Goal: Ask a question

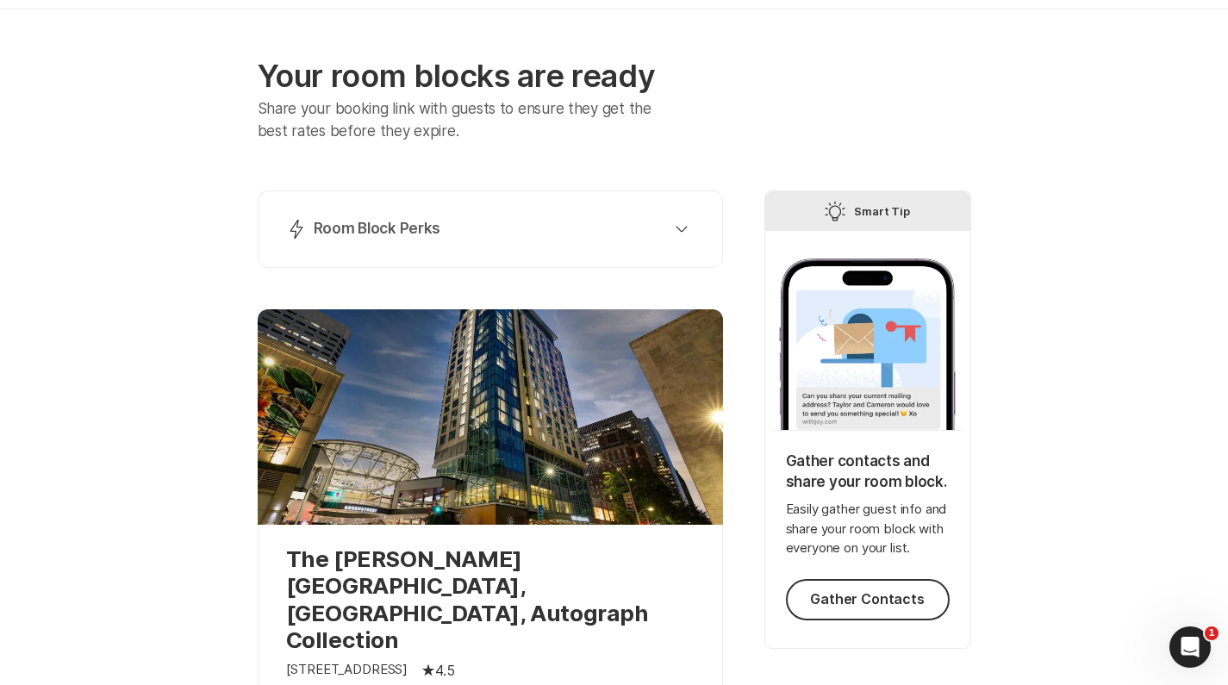
scroll to position [59, 0]
click at [442, 233] on div "Lightning Bolt Room Block Perks" at bounding box center [486, 229] width 401 height 21
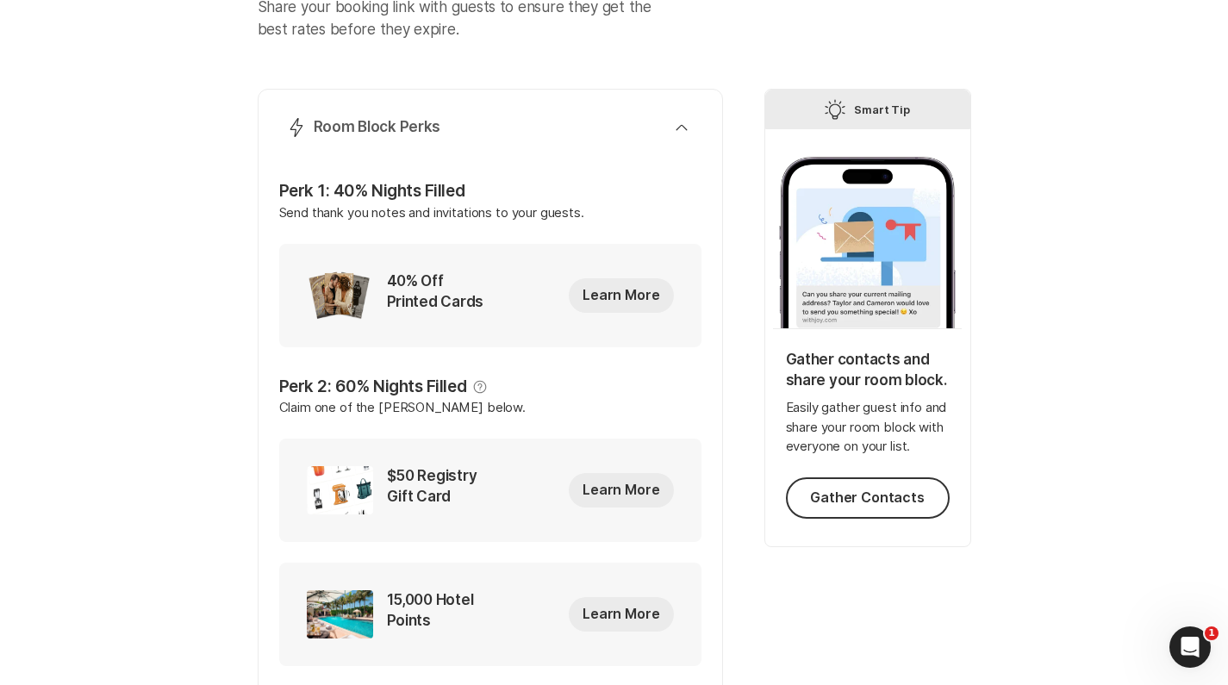
scroll to position [92, 0]
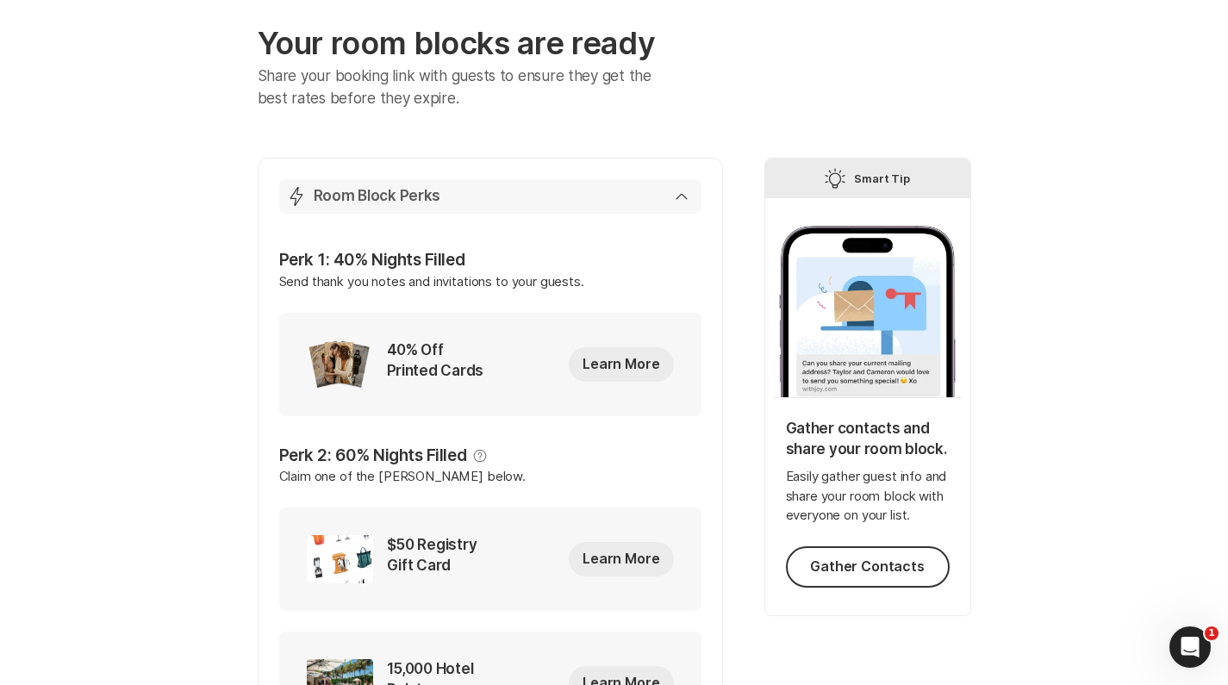
click at [494, 190] on div "Lightning Bolt Room Block Perks" at bounding box center [486, 196] width 401 height 21
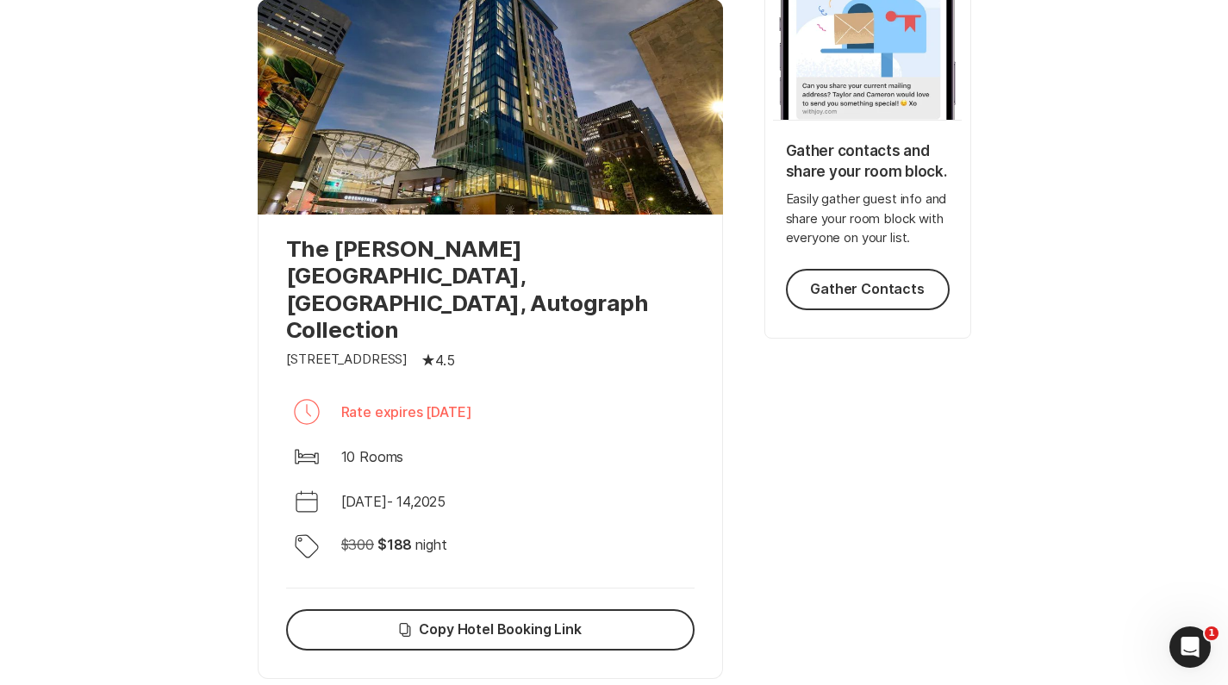
scroll to position [391, 0]
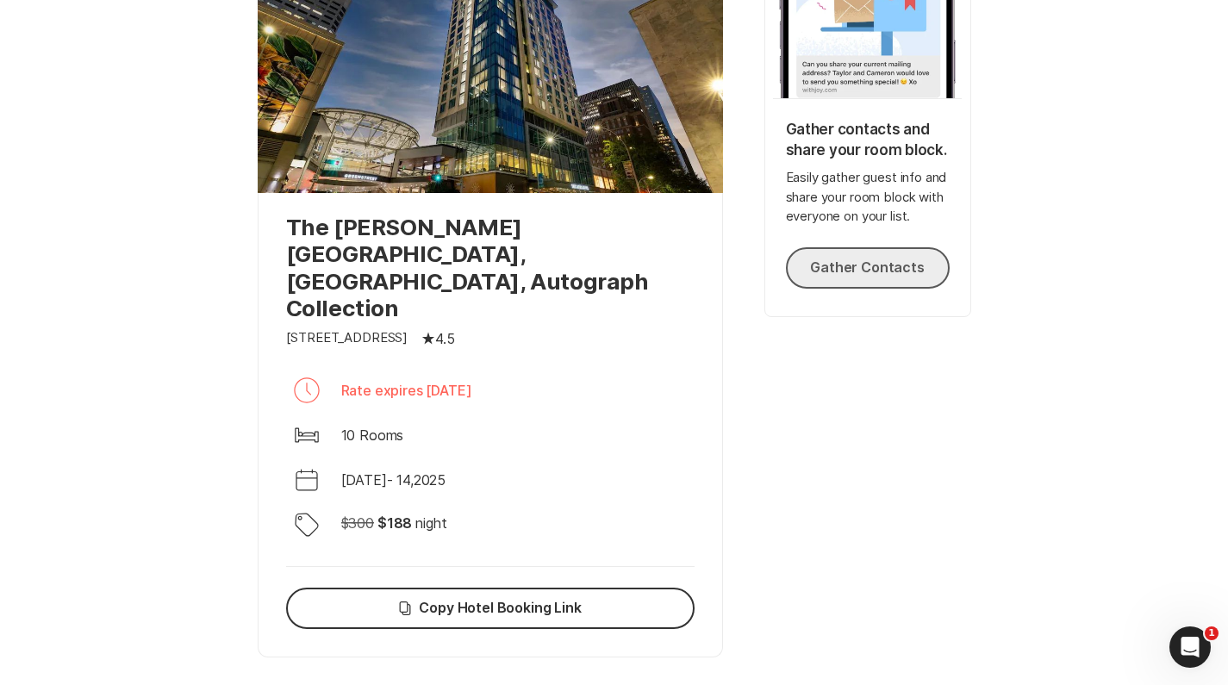
click at [854, 277] on button "Gather Contacts" at bounding box center [868, 267] width 164 height 41
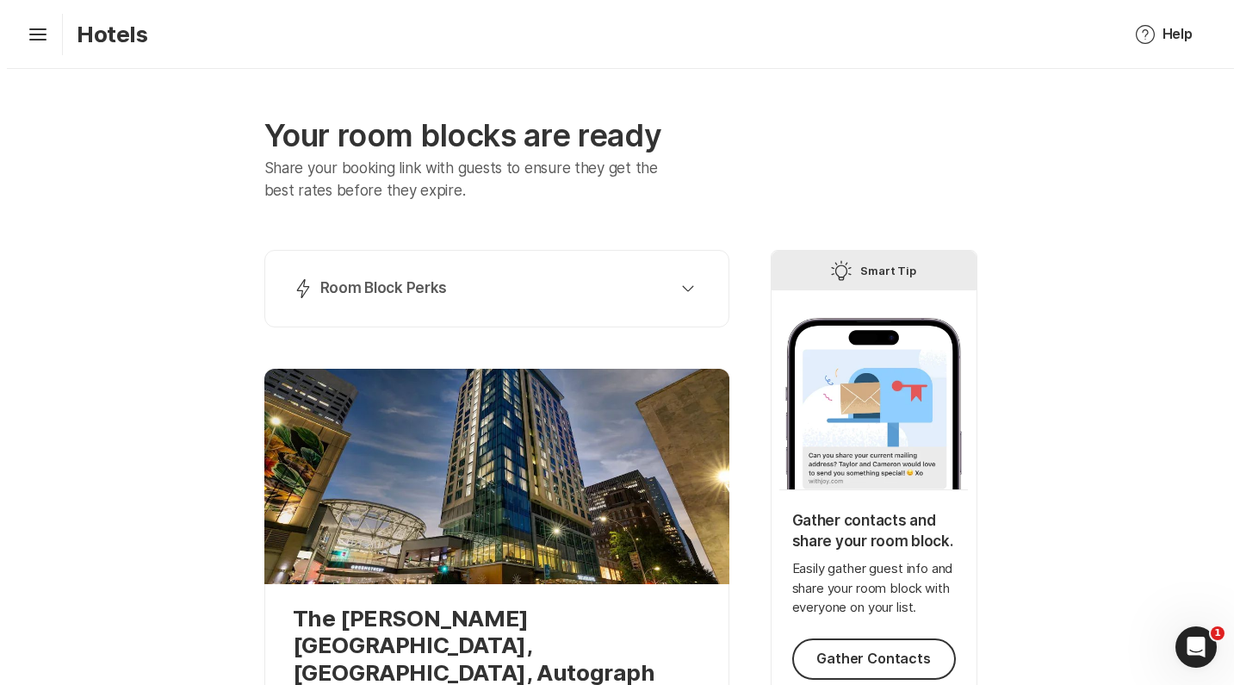
scroll to position [0, 0]
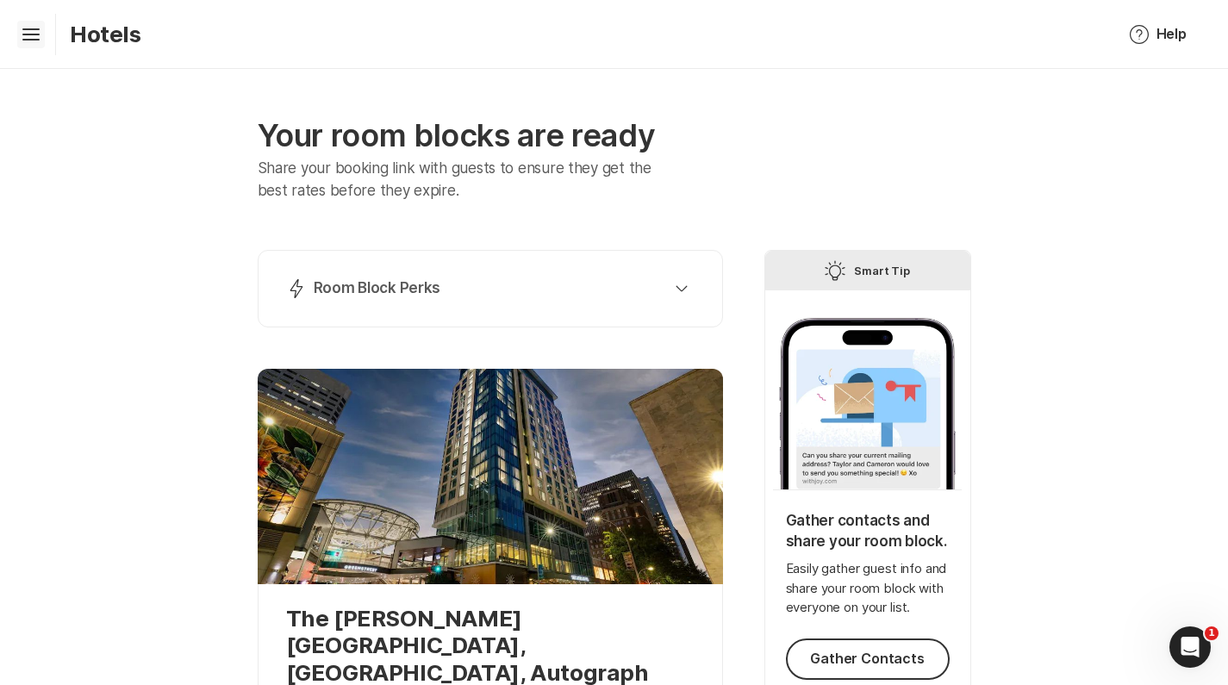
click at [19, 33] on icon "Hamburger" at bounding box center [31, 35] width 28 height 28
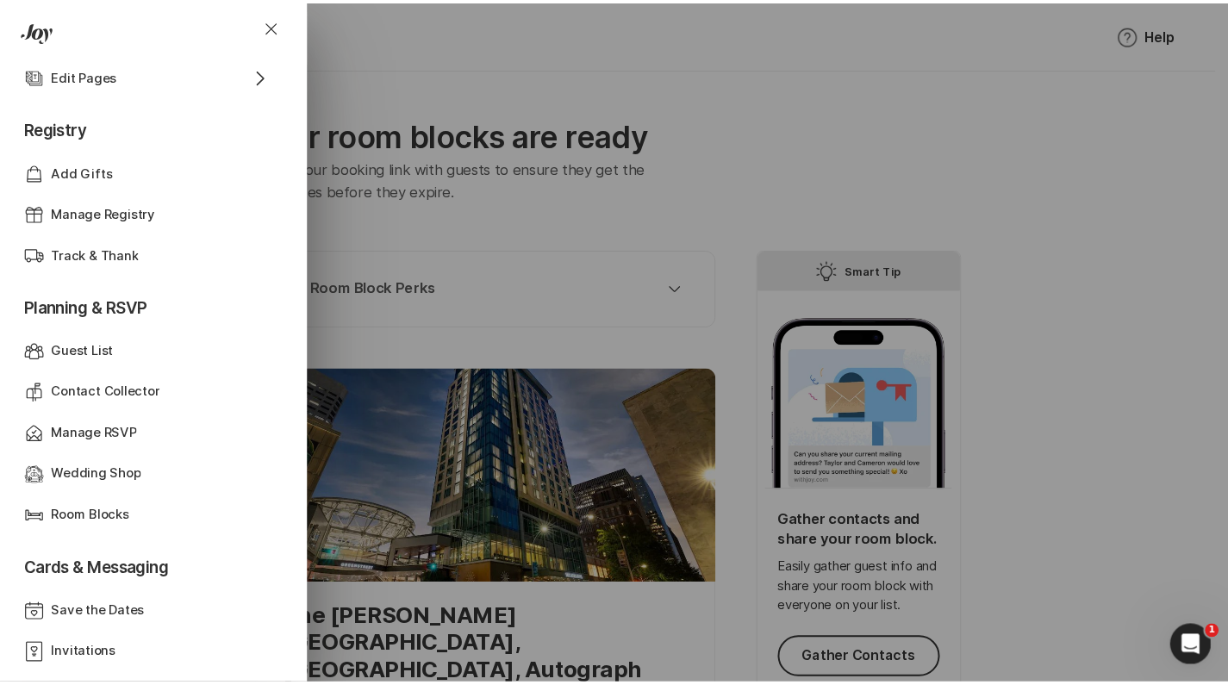
scroll to position [310, 0]
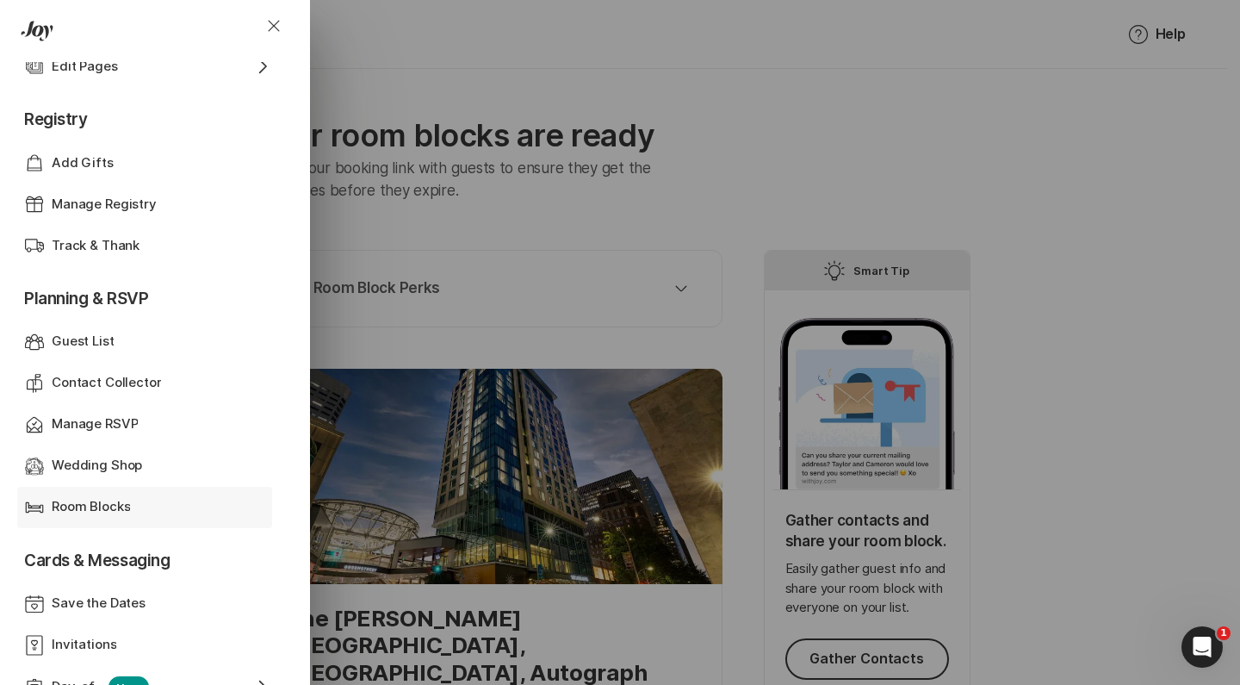
click at [97, 498] on p "Room Blocks" at bounding box center [91, 507] width 78 height 20
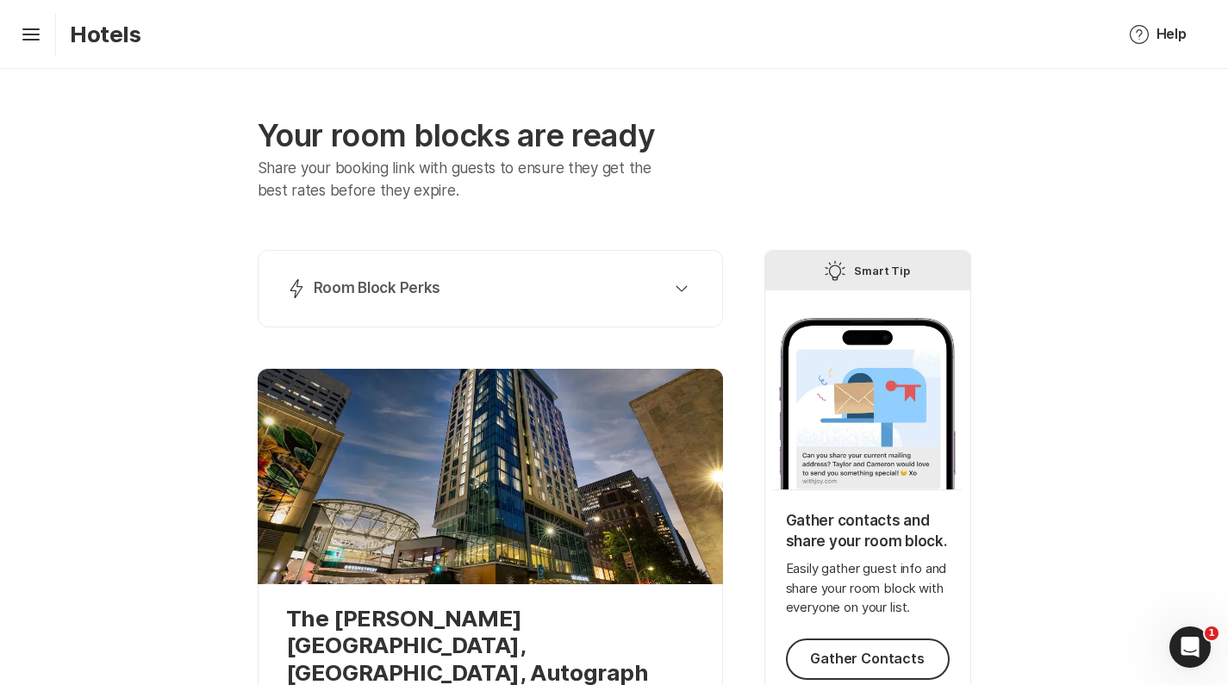
scroll to position [0, 0]
click at [1178, 41] on button "Help Help" at bounding box center [1157, 34] width 99 height 41
click at [853, 163] on div at bounding box center [867, 159] width 207 height 181
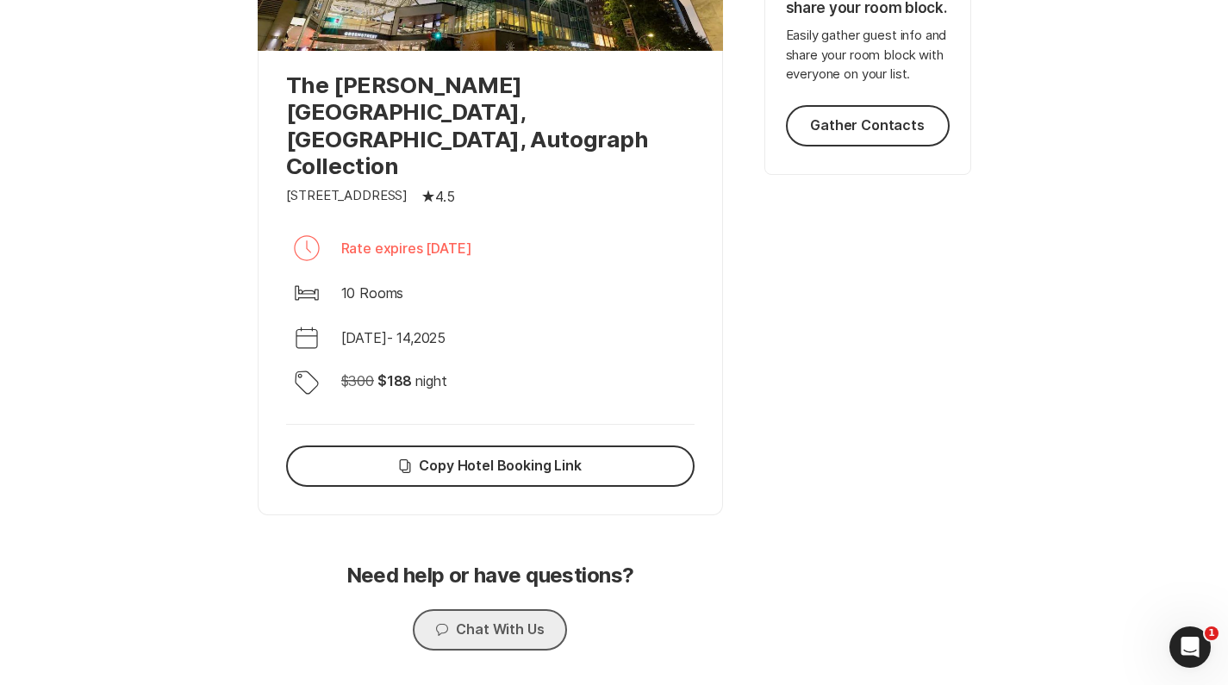
scroll to position [532, 0]
click at [501, 610] on button "Chat Chat With Us" at bounding box center [489, 630] width 153 height 41
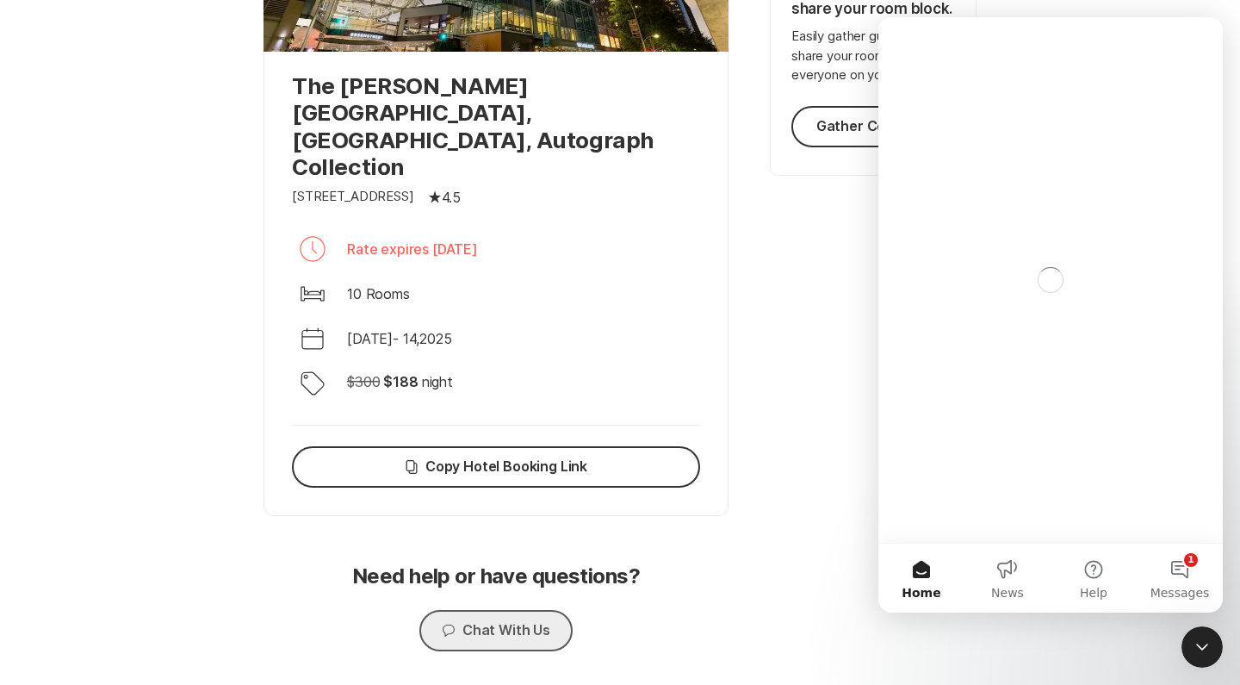
scroll to position [0, 0]
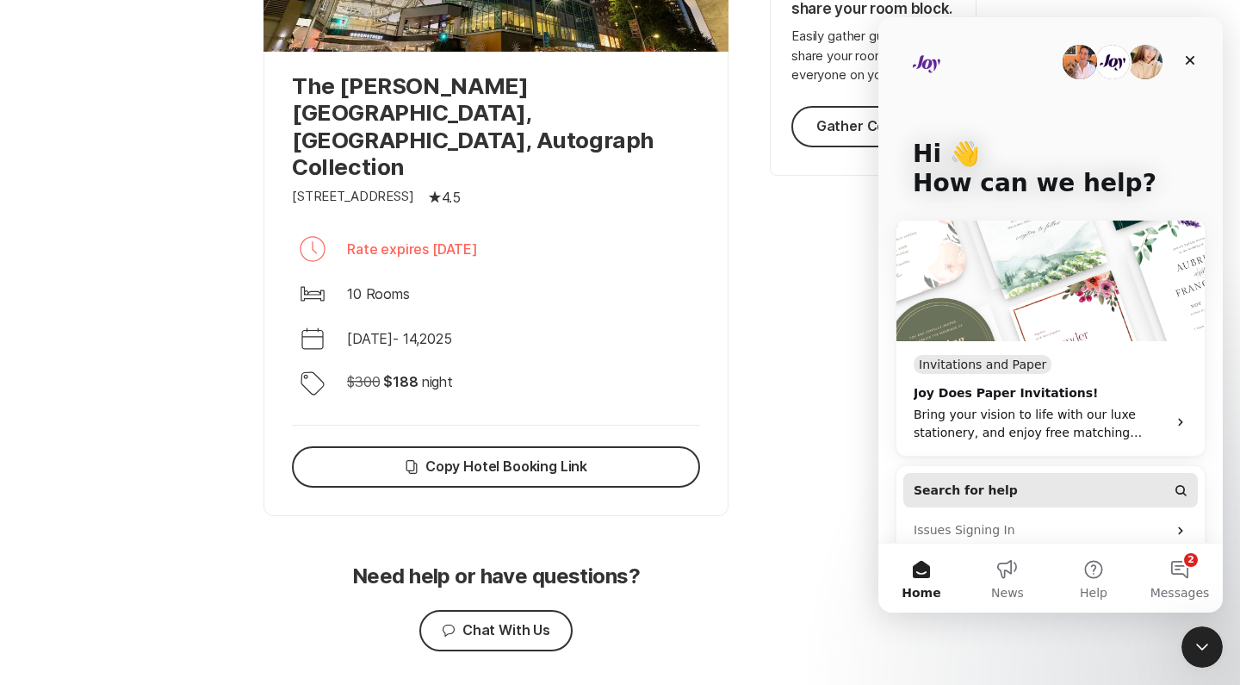
click at [988, 493] on span "Search for help" at bounding box center [966, 491] width 104 height 18
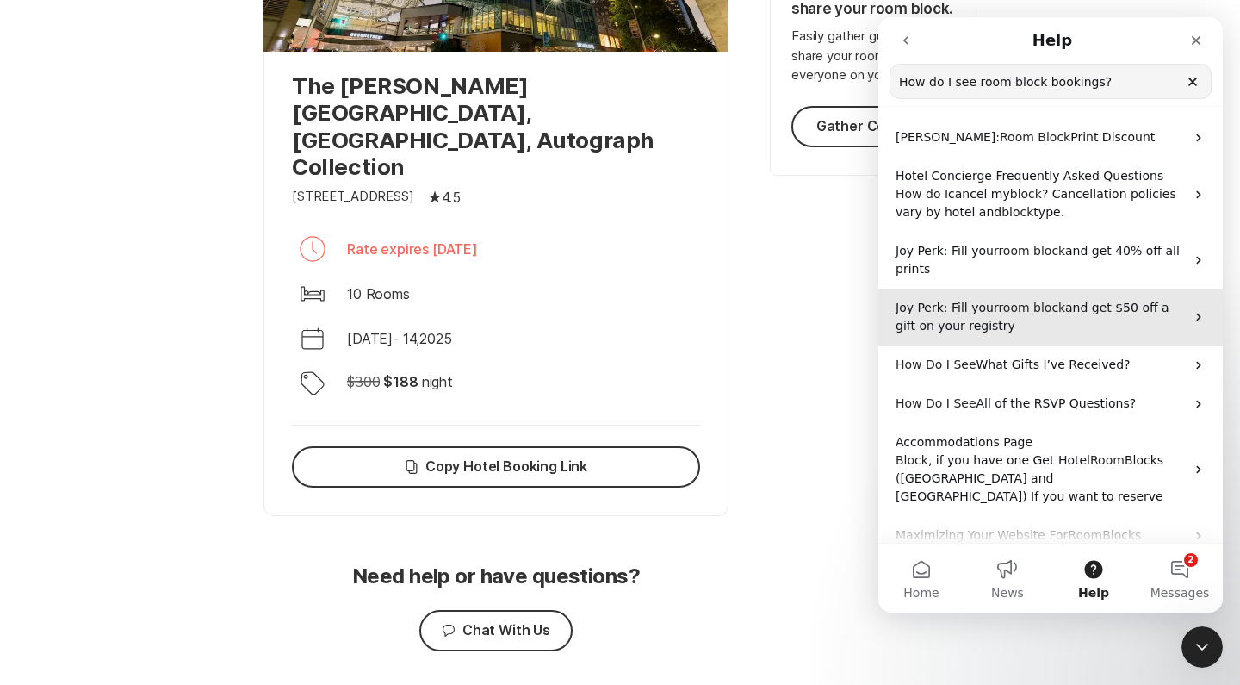
type input "How do I see room block bookings?"
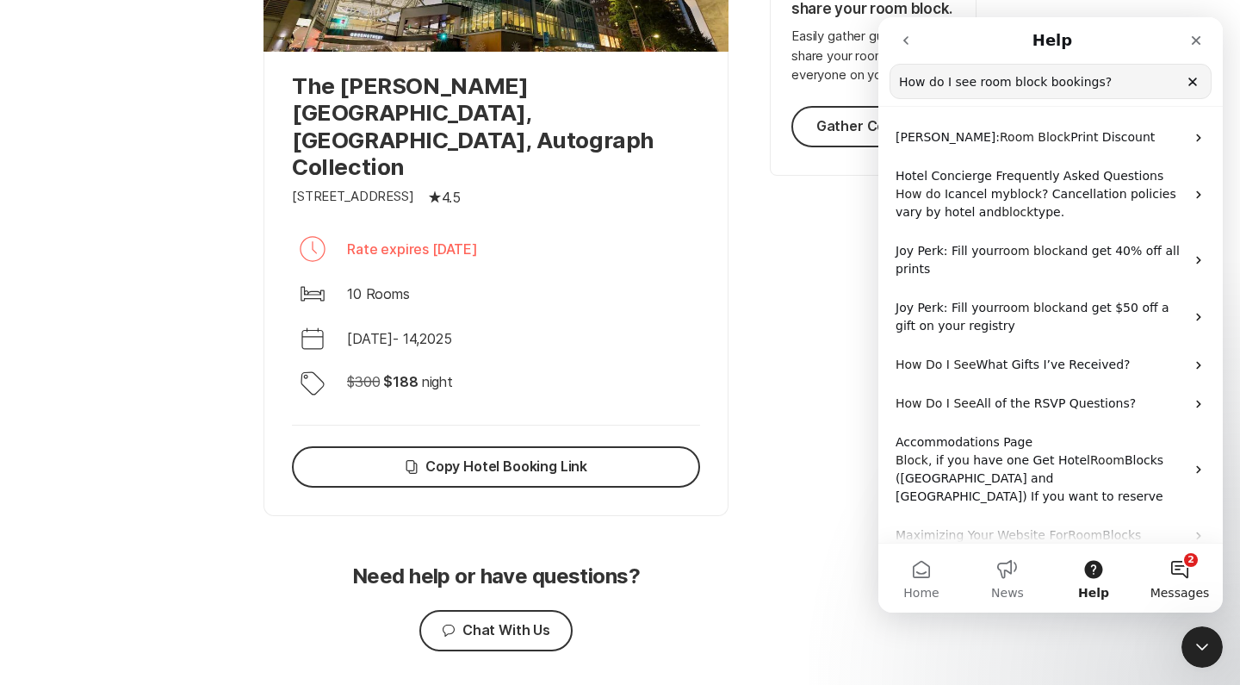
click at [1191, 562] on button "2 Messages" at bounding box center [1180, 578] width 86 height 69
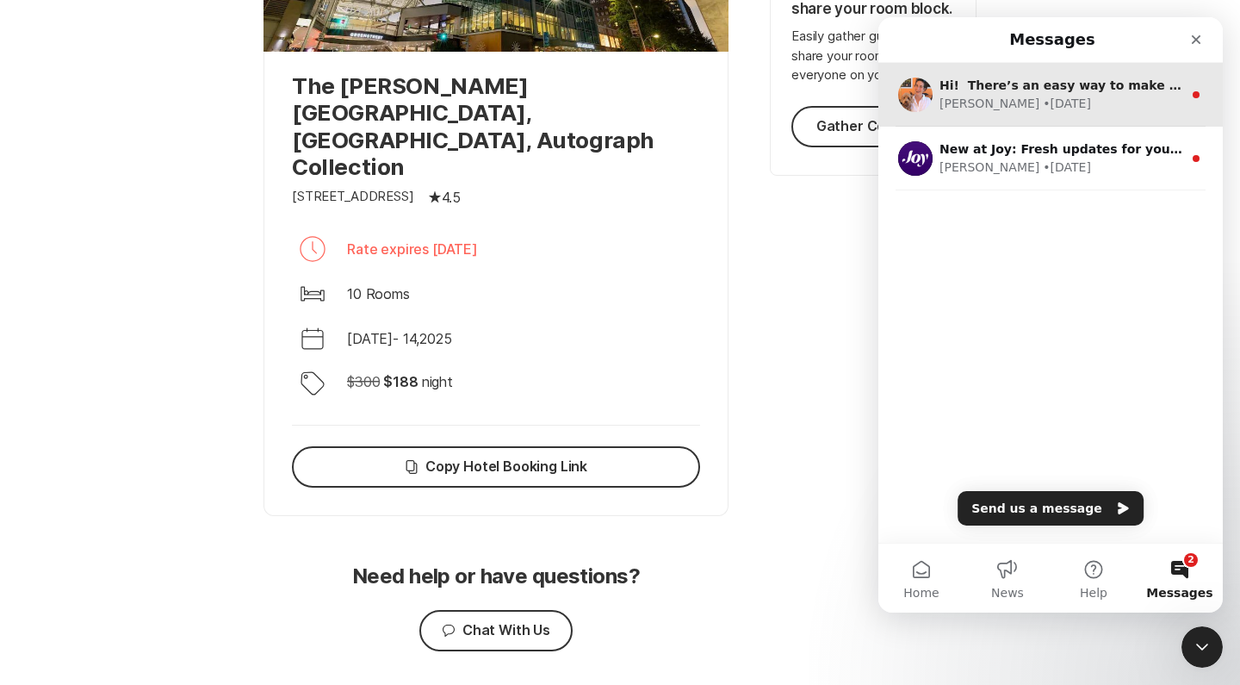
click at [1110, 109] on div "[PERSON_NAME] • [DATE]" at bounding box center [1061, 104] width 243 height 18
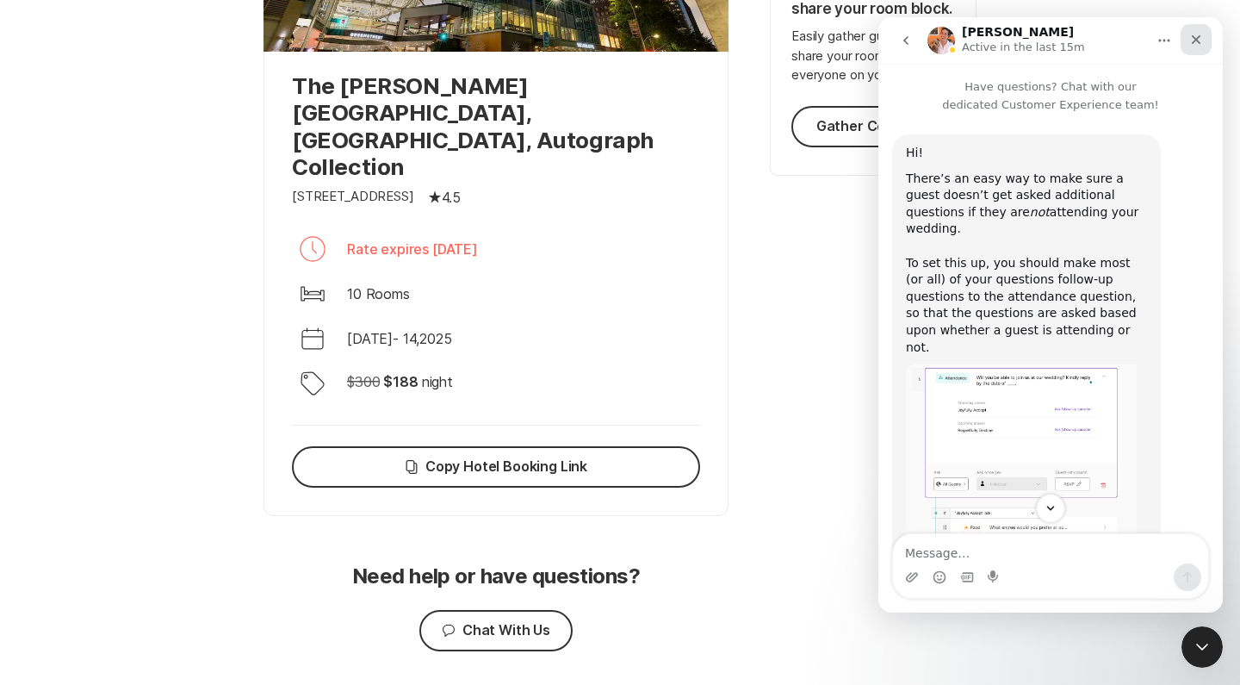
click at [1195, 40] on icon "Close" at bounding box center [1196, 39] width 9 height 9
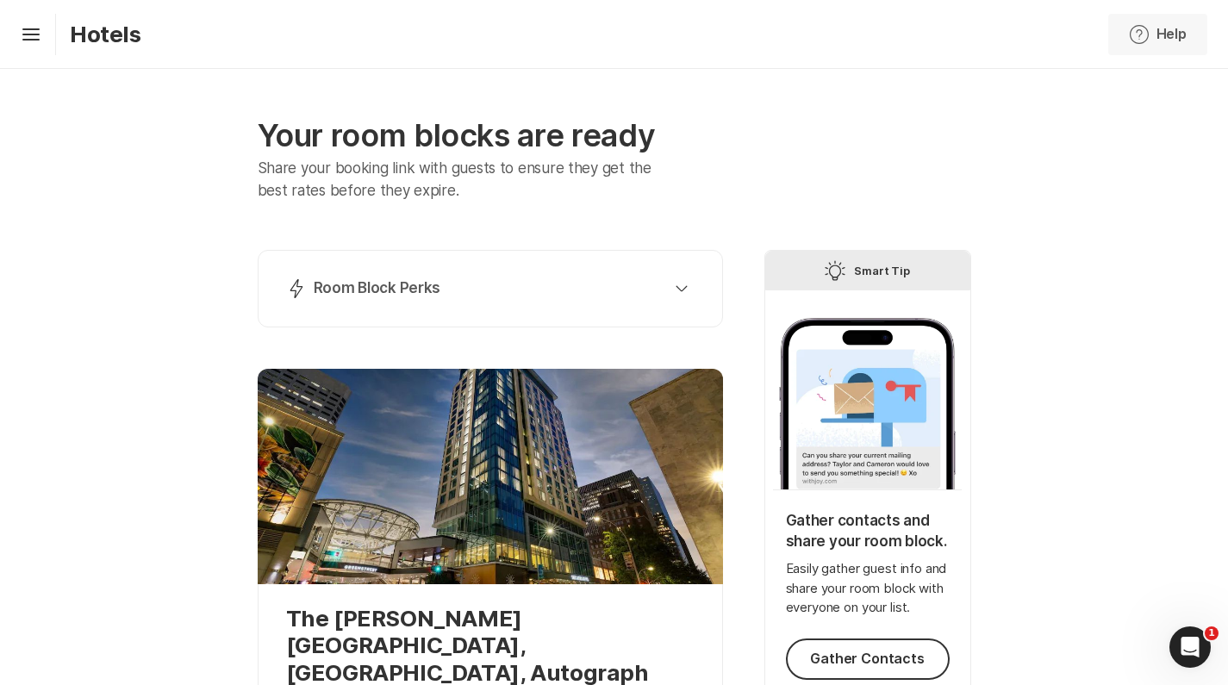
click at [1171, 39] on button "Help Help" at bounding box center [1157, 34] width 99 height 41
click at [1116, 162] on div "Notification Bubble Contact Support" at bounding box center [1095, 151] width 182 height 41
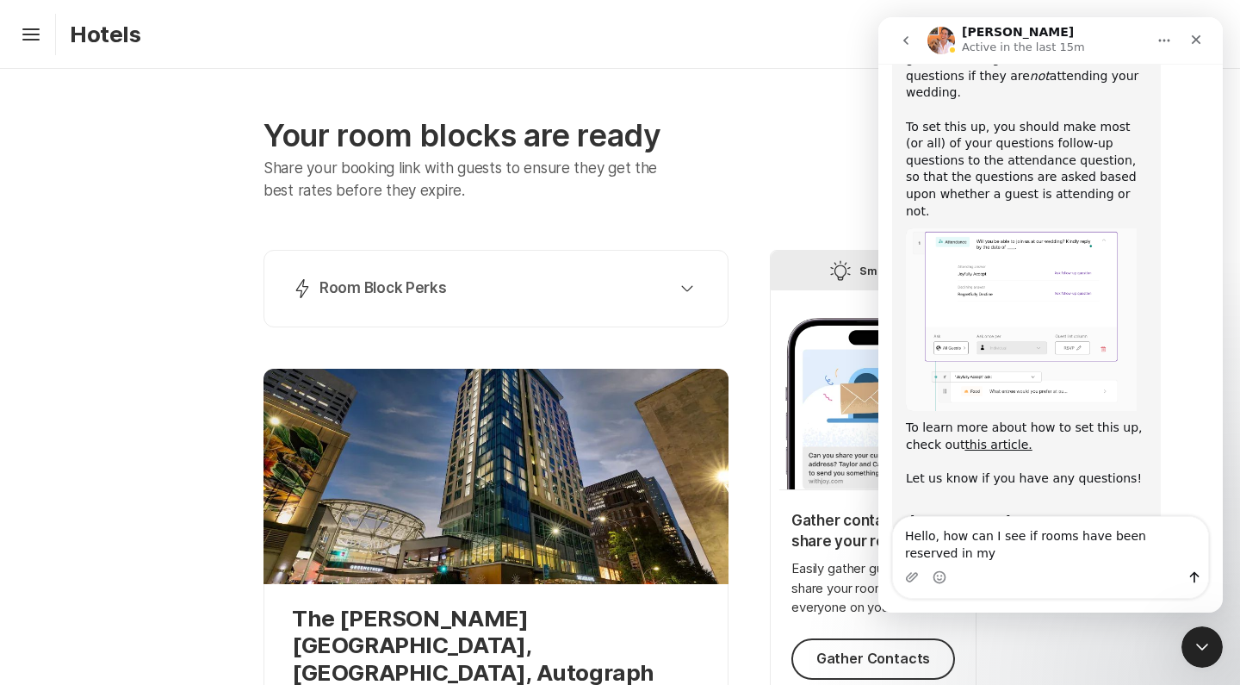
scroll to position [153, 0]
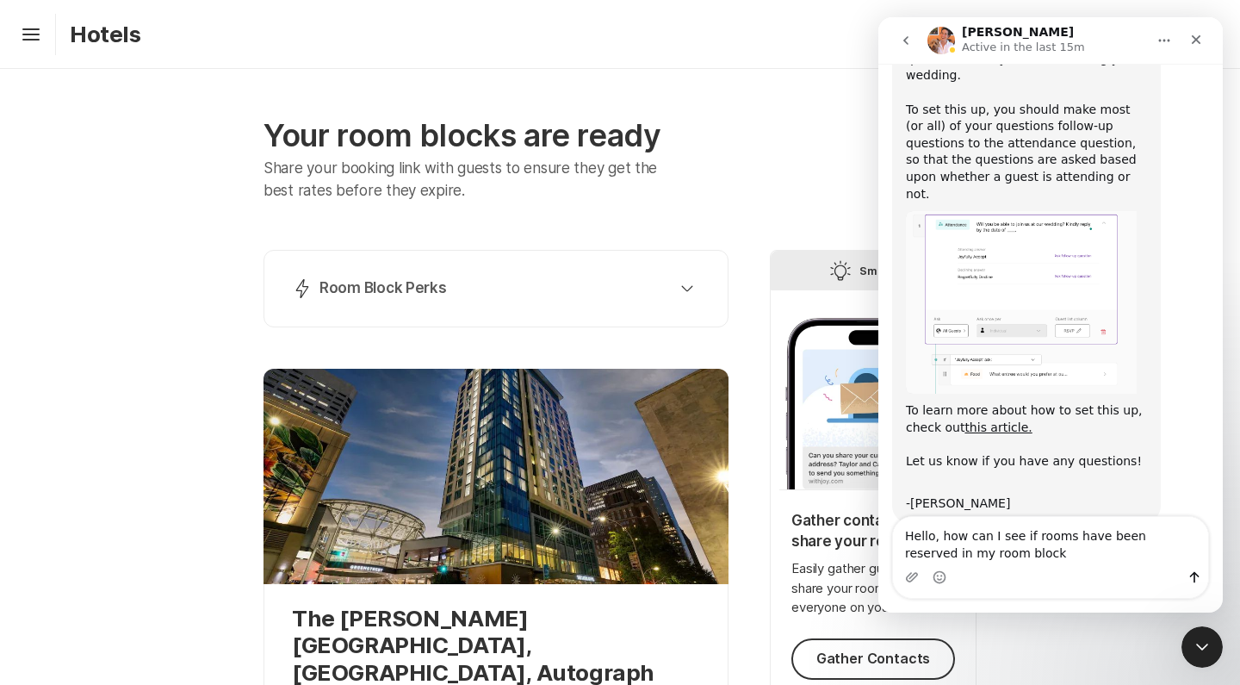
type textarea "Hello, how can I see if rooms have been reserved in my room block?"
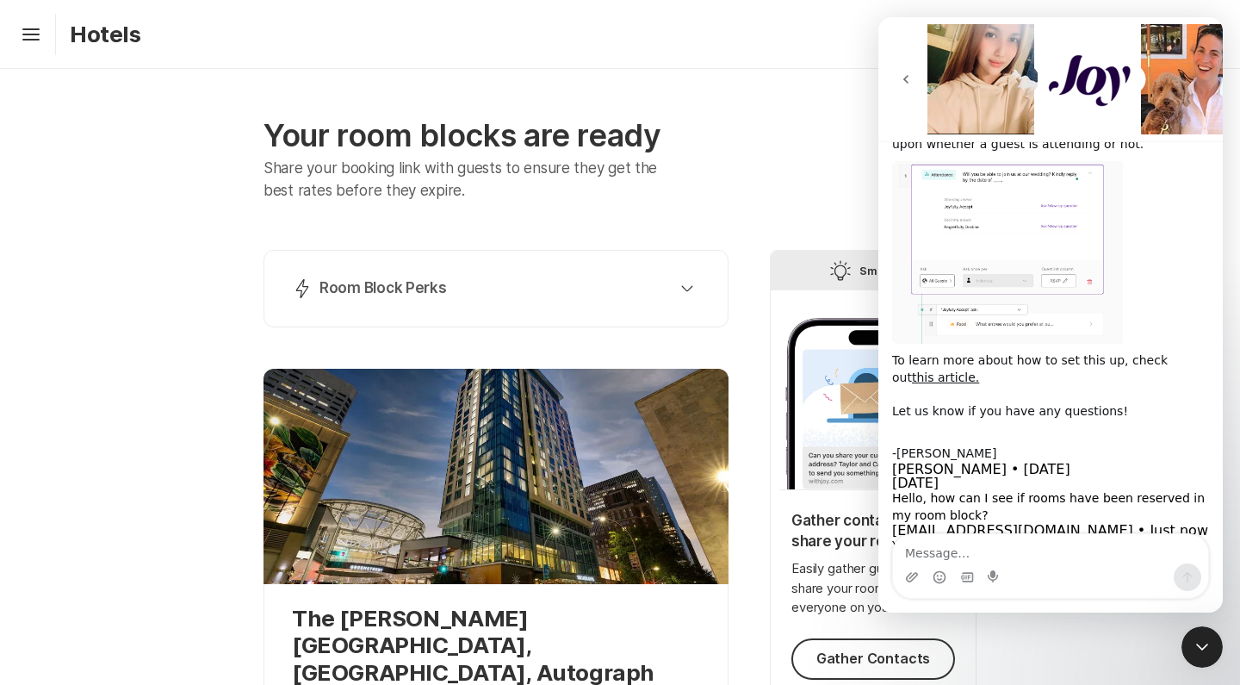
scroll to position [383, 0]
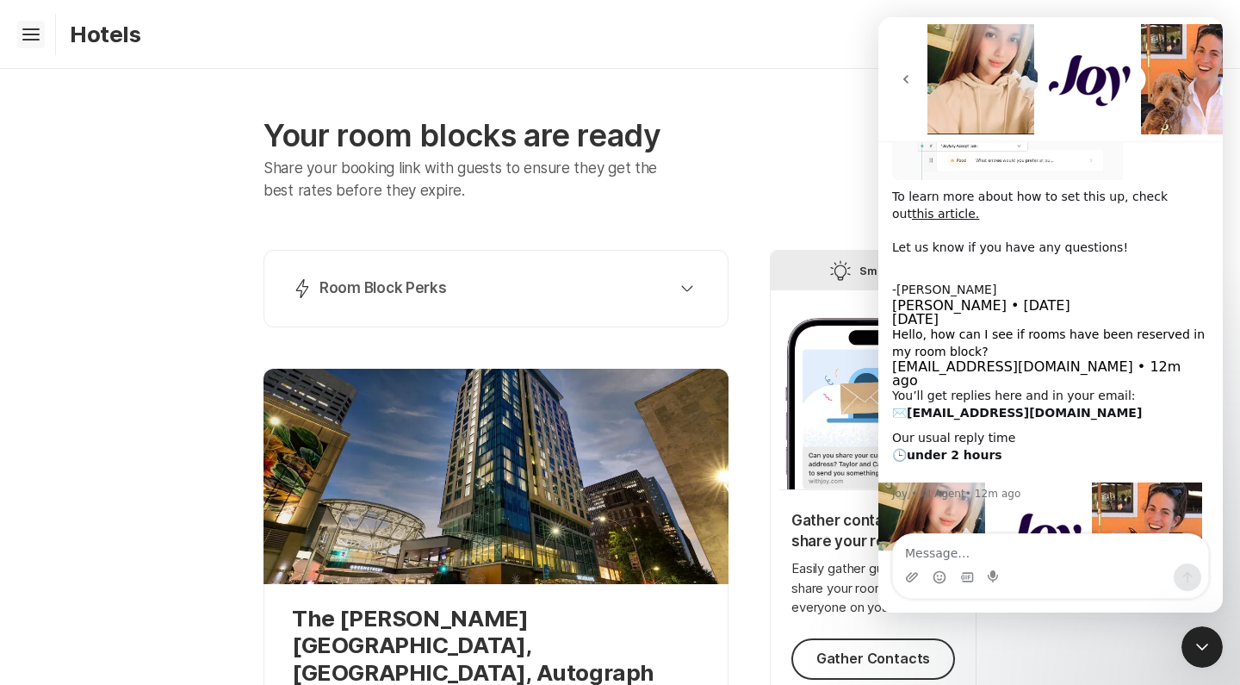
click at [40, 32] on icon "Hamburger" at bounding box center [31, 35] width 28 height 28
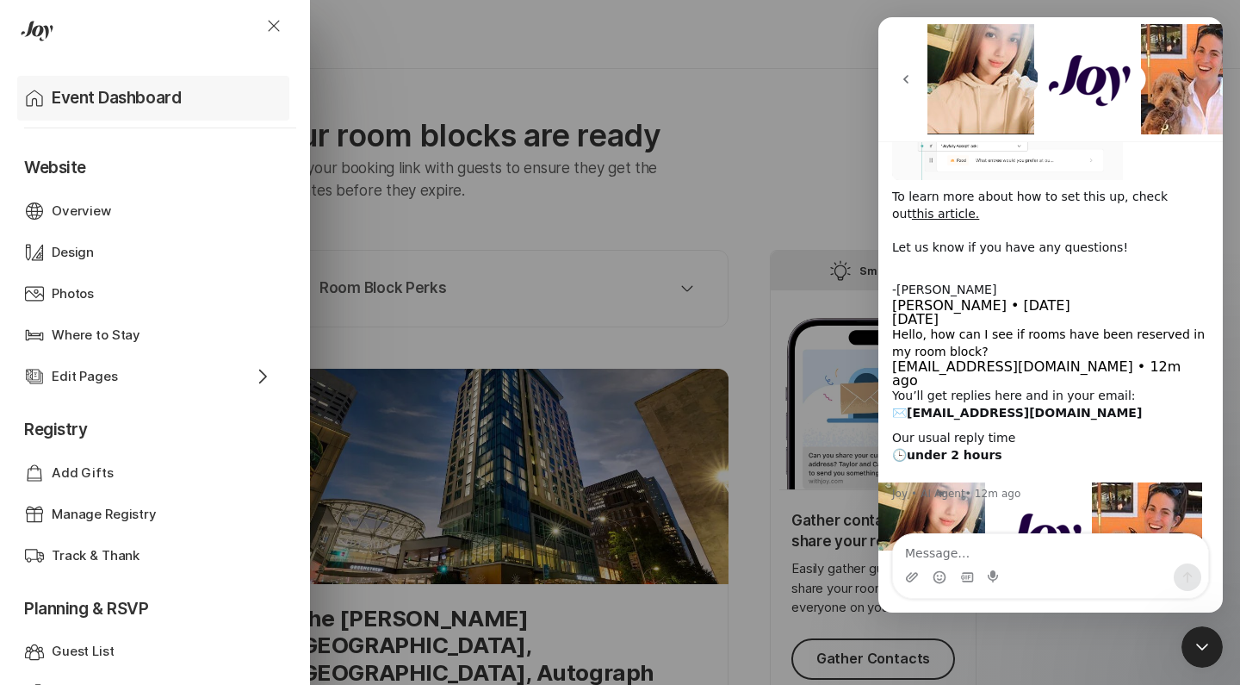
click at [75, 99] on p "Event Dashboard" at bounding box center [116, 98] width 129 height 24
